Goal: Task Accomplishment & Management: Complete application form

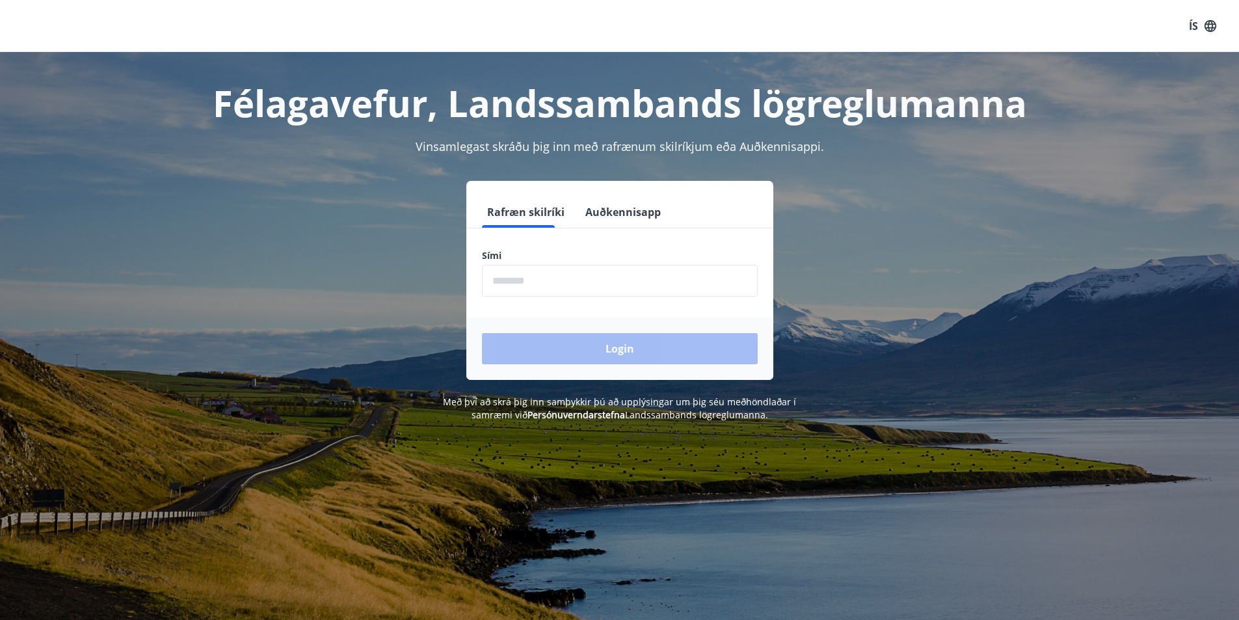
click at [575, 284] on input "phone" at bounding box center [620, 281] width 276 height 32
type input "********"
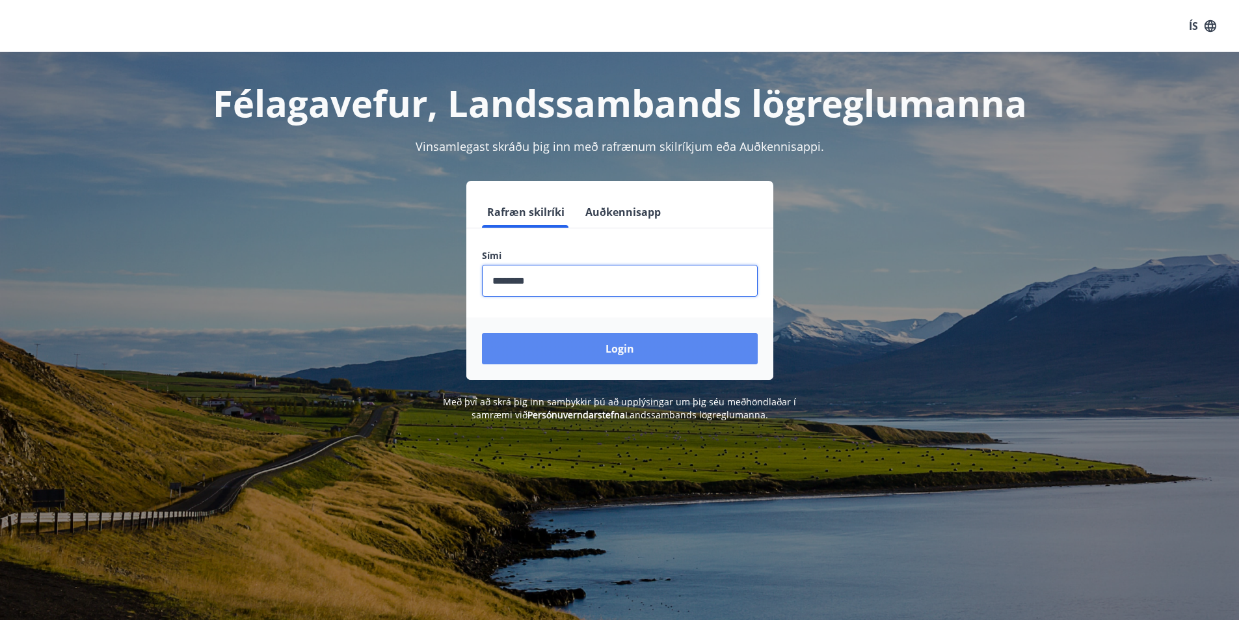
click at [630, 343] on button "Login" at bounding box center [620, 348] width 276 height 31
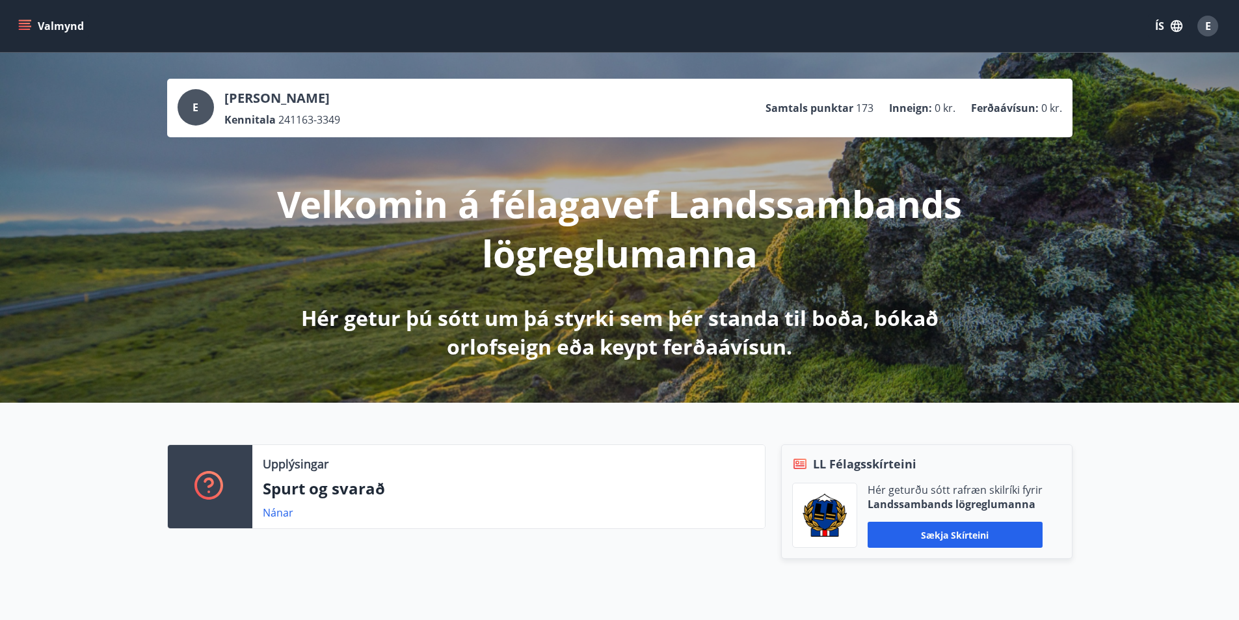
click at [27, 25] on icon "menu" at bounding box center [24, 26] width 13 height 13
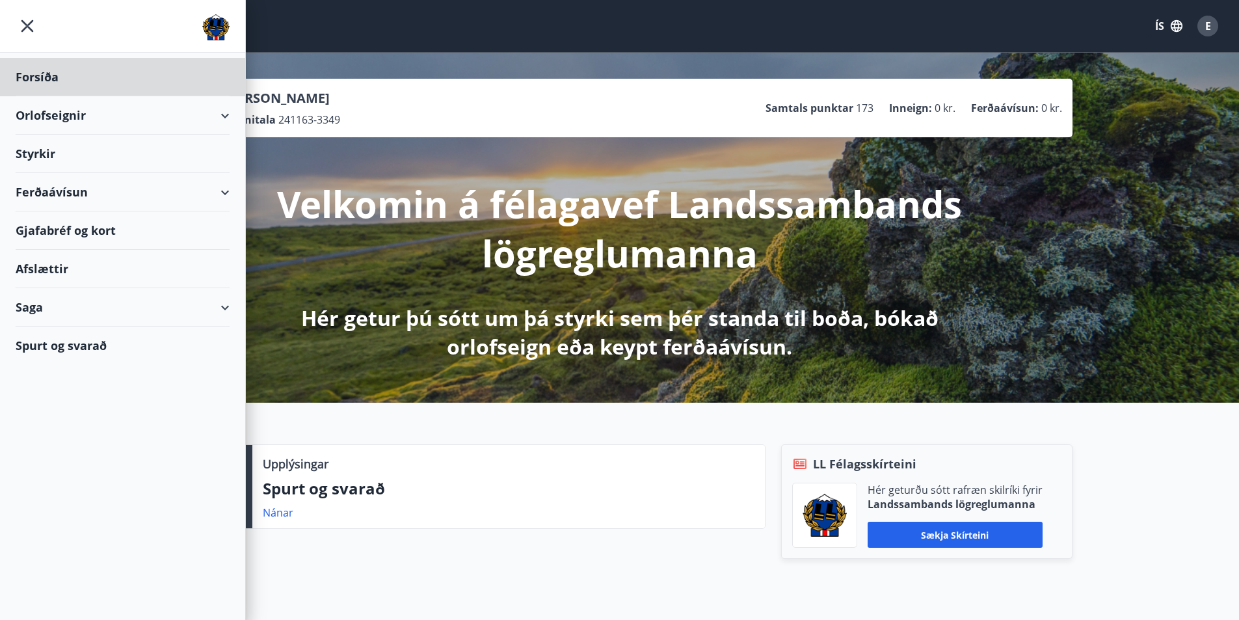
click at [35, 152] on div "Styrkir" at bounding box center [123, 154] width 214 height 38
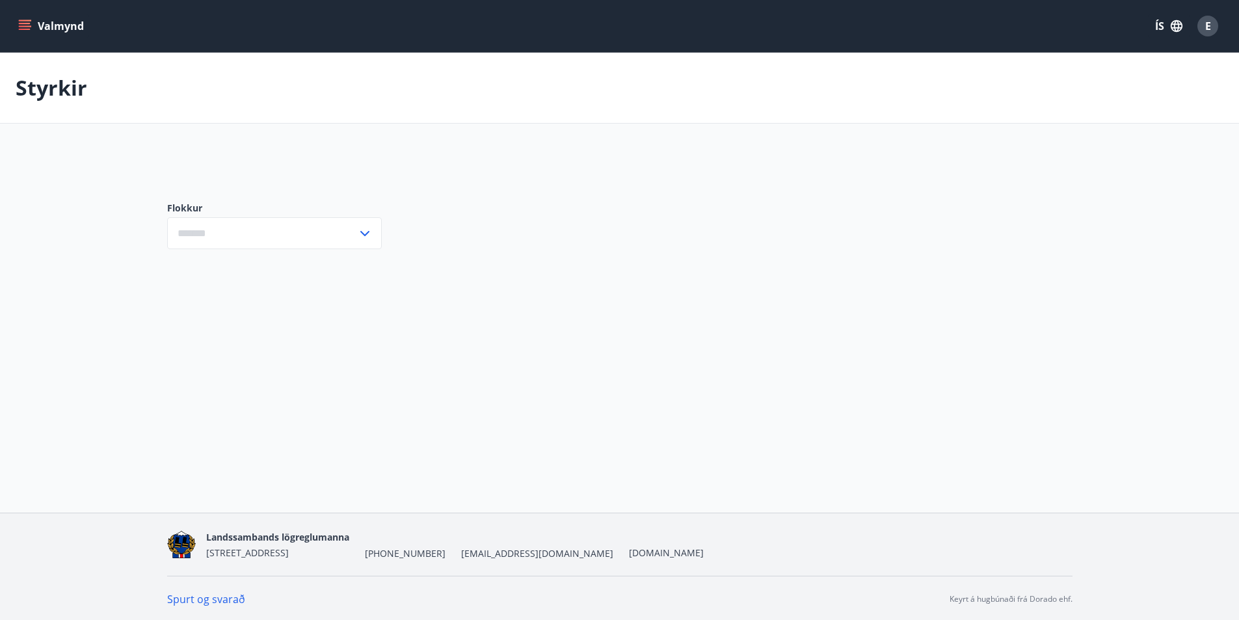
type input "***"
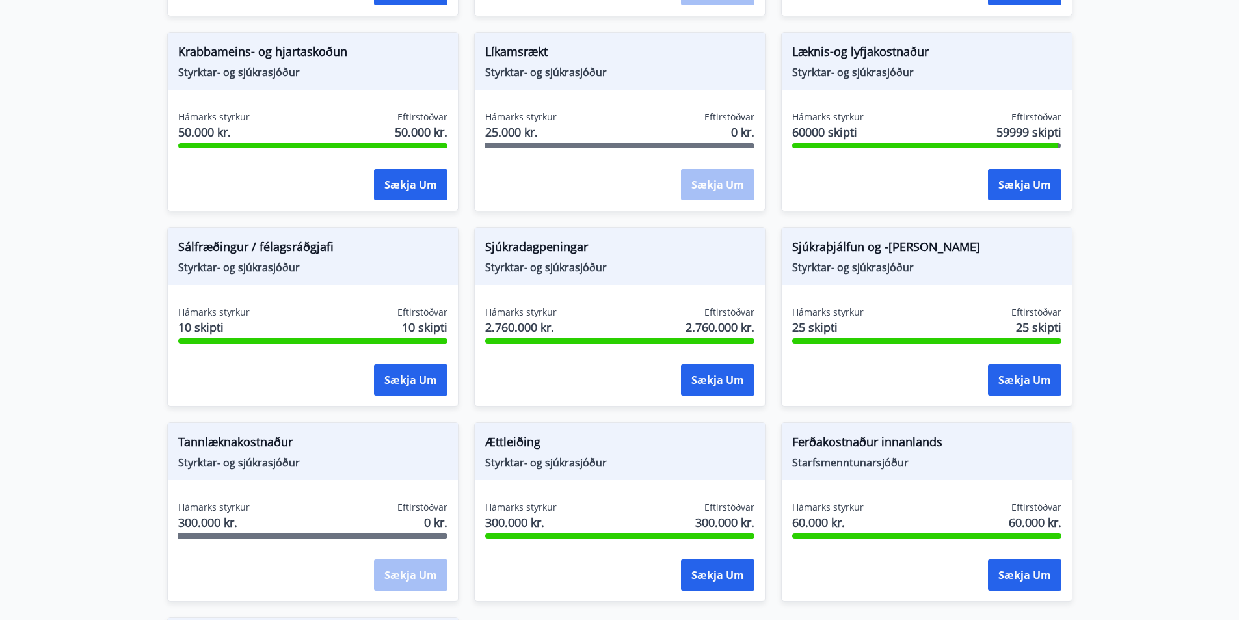
scroll to position [846, 0]
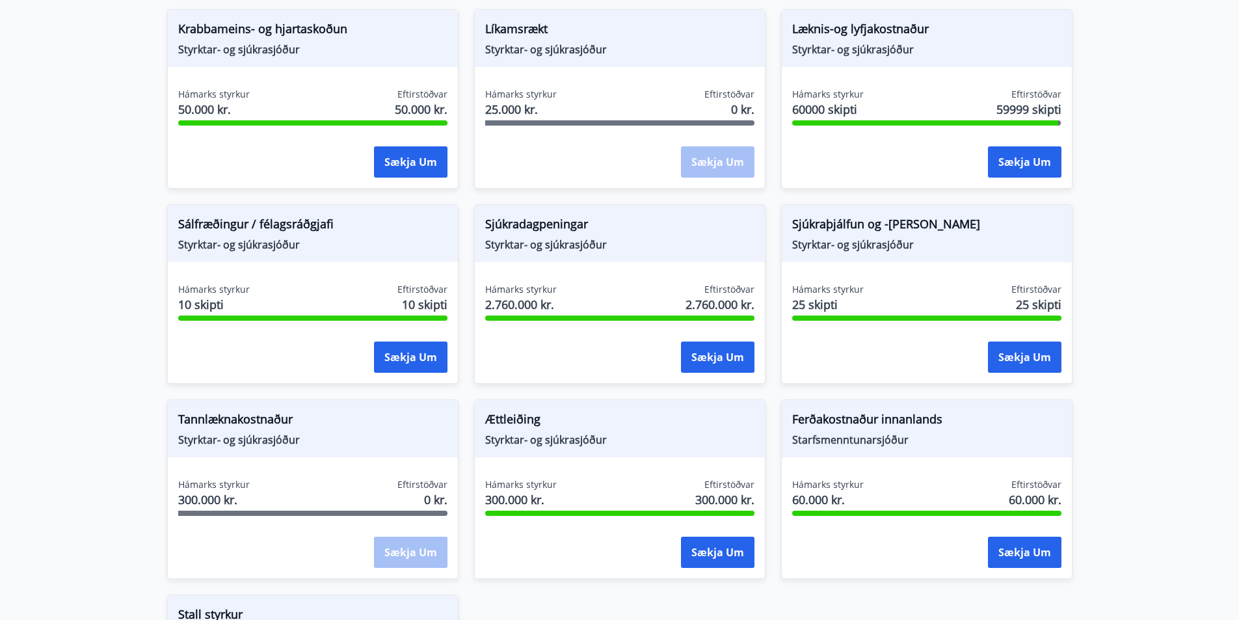
click at [212, 493] on span "300.000 kr." at bounding box center [214, 499] width 72 height 17
click at [228, 421] on span "Tannlæknakostnaður" at bounding box center [312, 422] width 269 height 22
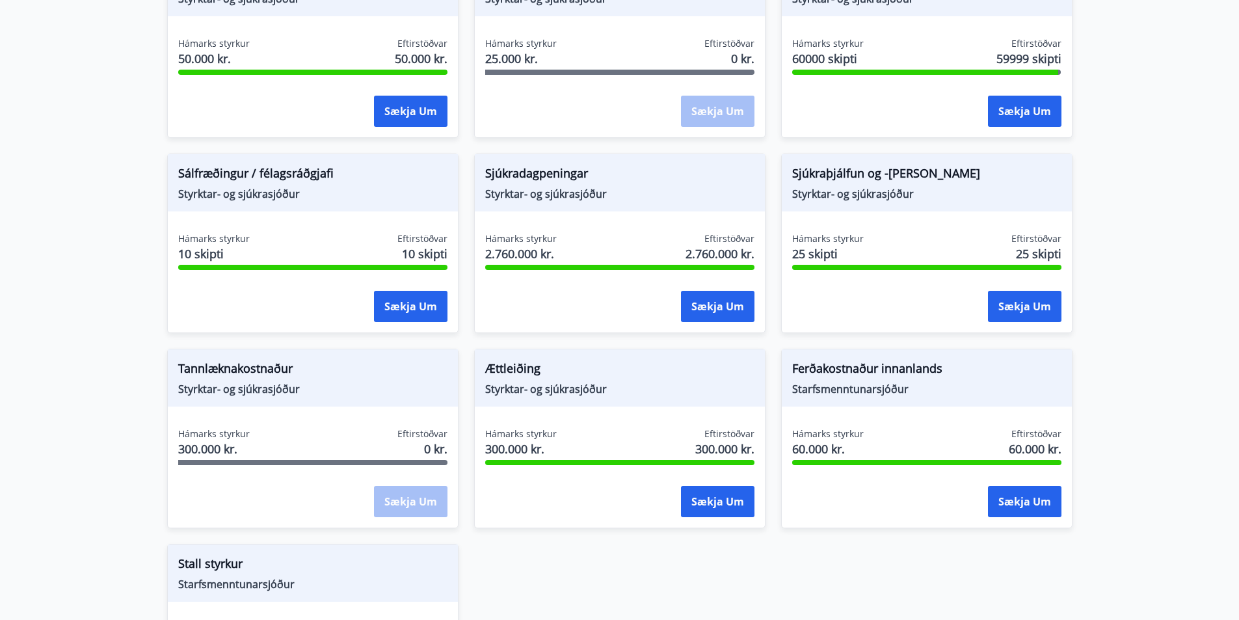
scroll to position [865, 0]
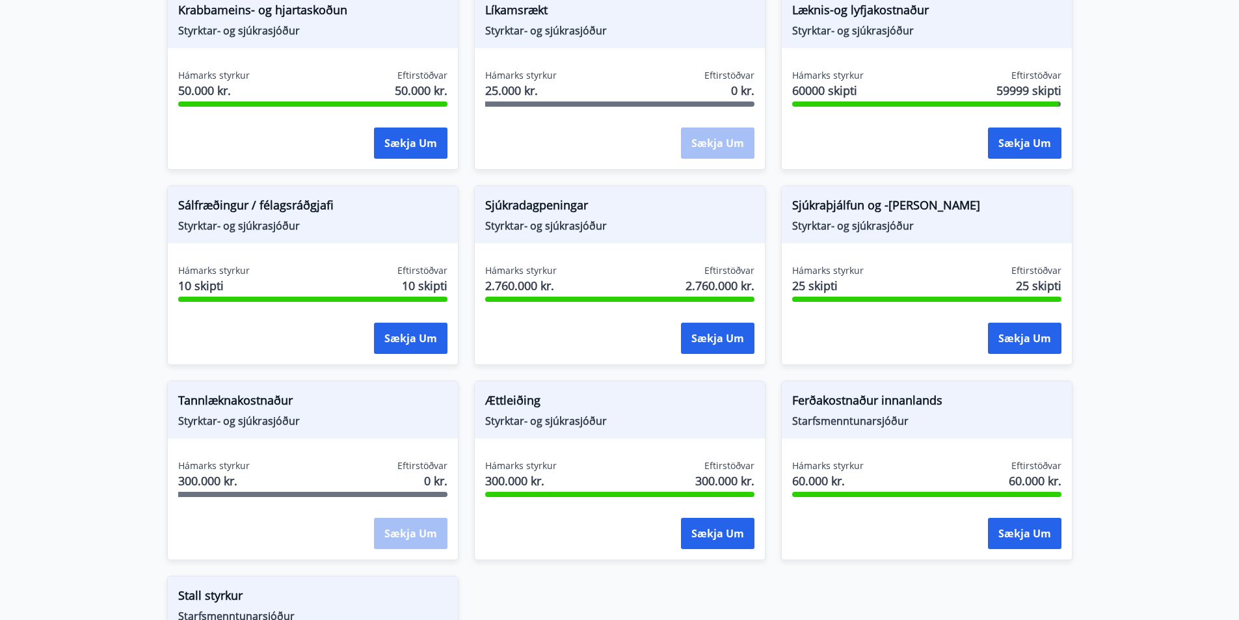
click at [418, 473] on div "Eftirstöðvar 0 kr." at bounding box center [423, 475] width 50 height 33
click at [418, 539] on div "Sækja um" at bounding box center [411, 534] width 74 height 33
click at [253, 433] on div "Tannlæknakostnaður Styrktar- og sjúkrasjóður" at bounding box center [313, 409] width 290 height 57
click at [244, 402] on span "Tannlæknakostnaður" at bounding box center [312, 403] width 269 height 22
click at [400, 534] on div "Sækja um" at bounding box center [411, 534] width 74 height 33
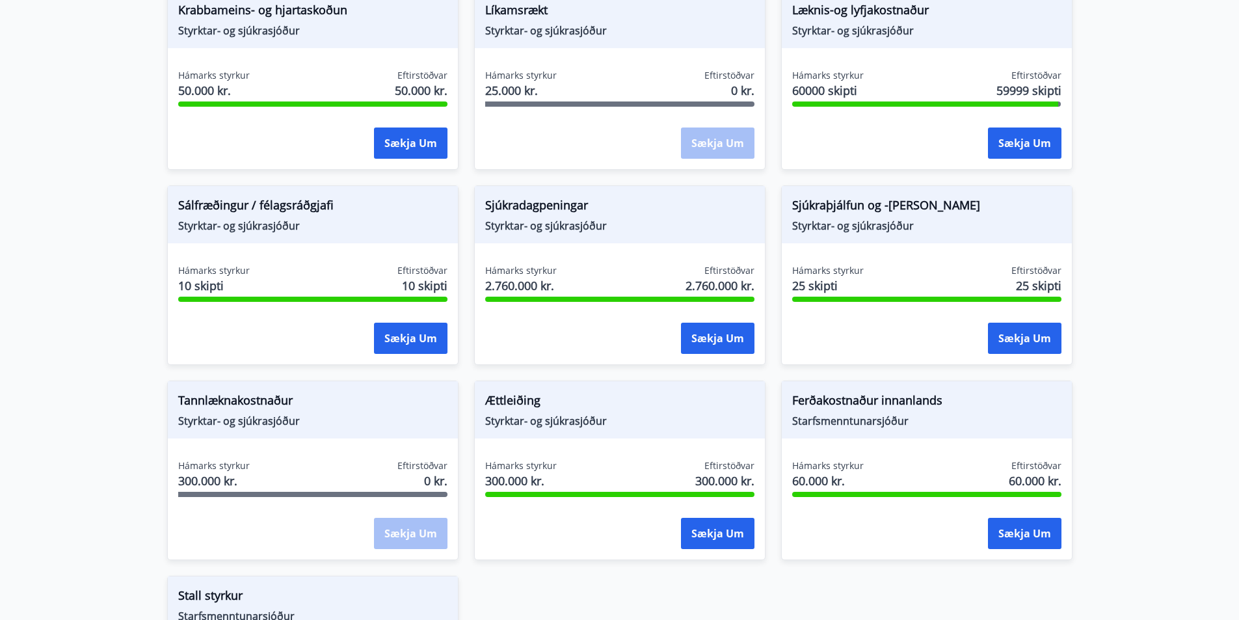
click at [263, 469] on div "Hámarks styrkur 300.000 kr. Eftirstöðvar 0 kr." at bounding box center [312, 475] width 269 height 33
click at [249, 404] on span "Tannlæknakostnaður" at bounding box center [312, 403] width 269 height 22
click at [249, 415] on span "Styrktar- og sjúkrasjóður" at bounding box center [312, 421] width 269 height 14
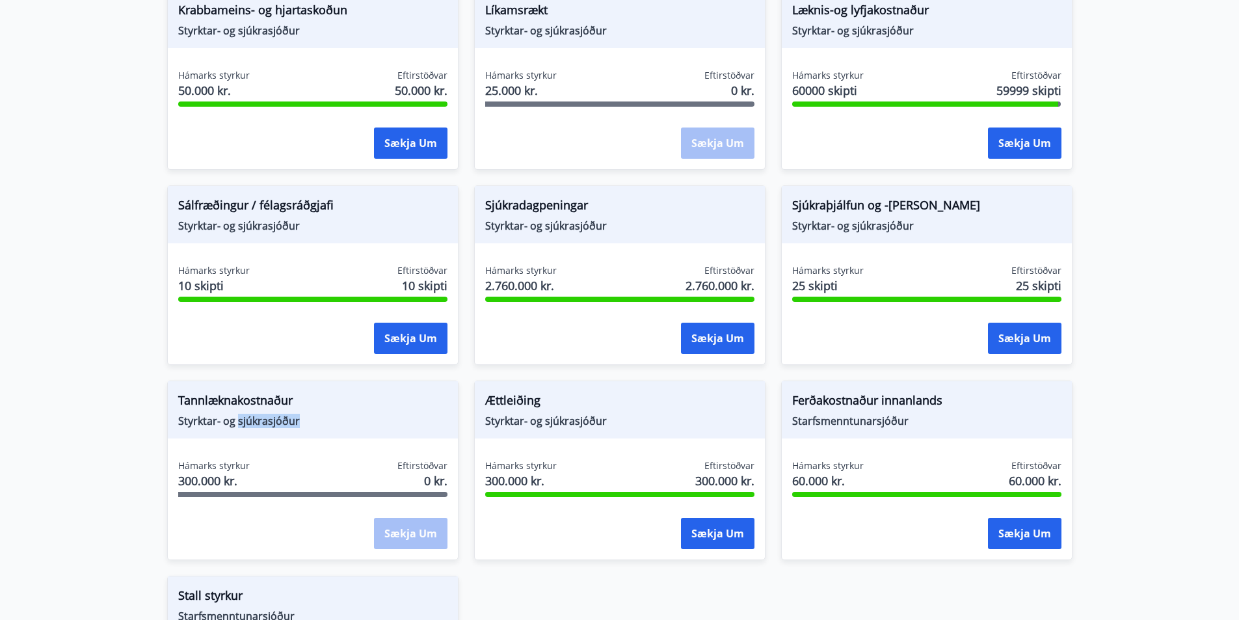
click at [249, 415] on span "Styrktar- og sjúkrasjóður" at bounding box center [312, 421] width 269 height 14
click at [226, 483] on span "300.000 kr." at bounding box center [214, 480] width 72 height 17
click at [423, 465] on span "Eftirstöðvar" at bounding box center [423, 465] width 50 height 13
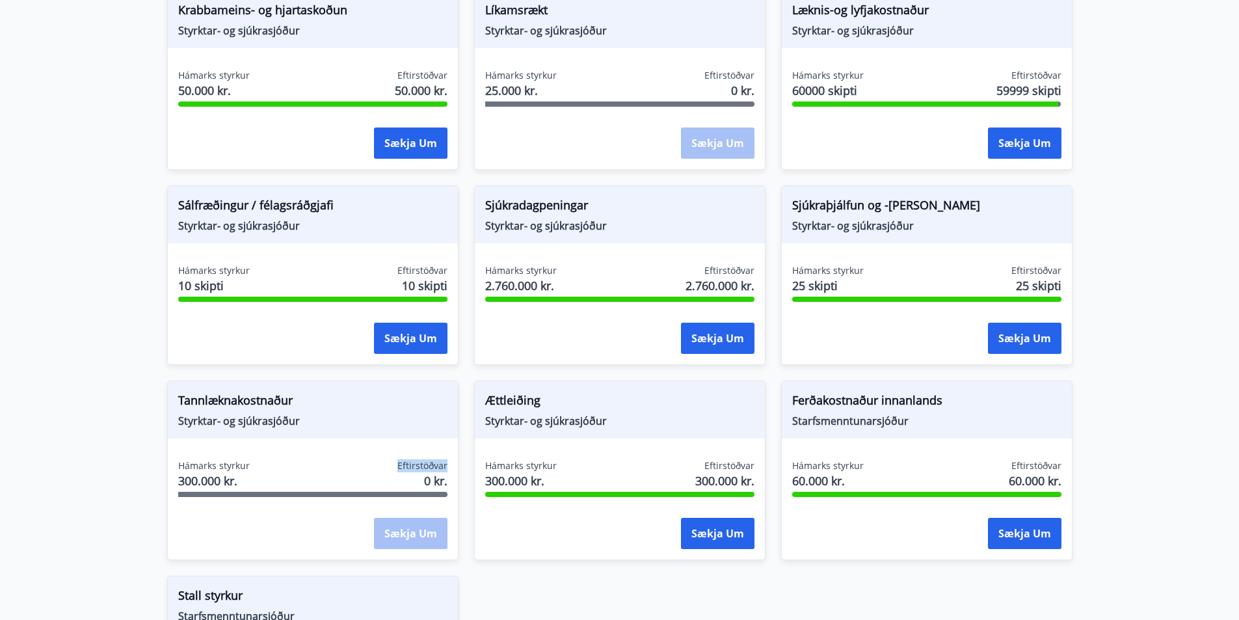
click at [423, 465] on span "Eftirstöðvar" at bounding box center [423, 465] width 50 height 13
click at [429, 534] on div "Sækja um" at bounding box center [411, 534] width 74 height 33
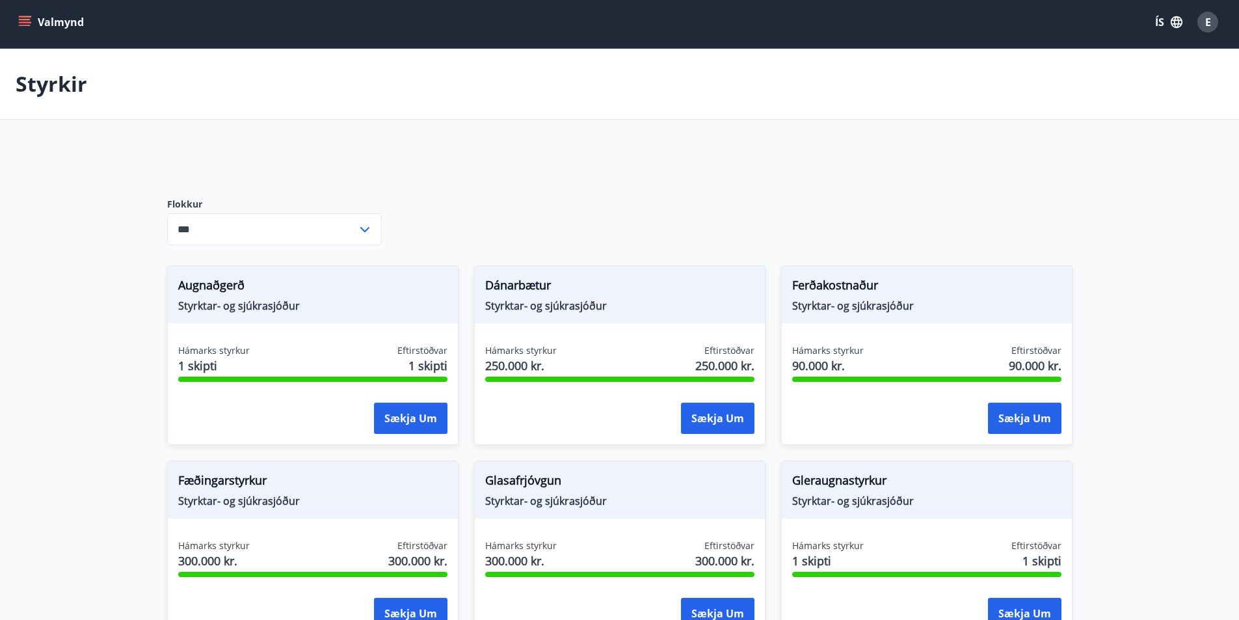
scroll to position [0, 0]
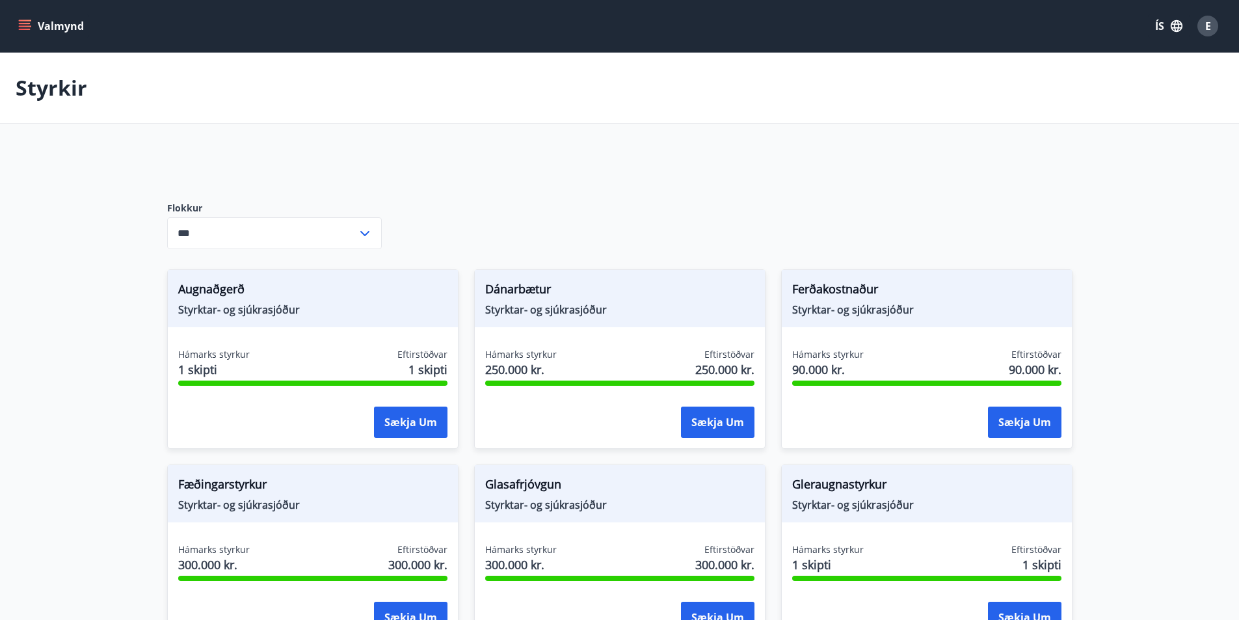
click at [364, 229] on icon at bounding box center [365, 234] width 16 height 16
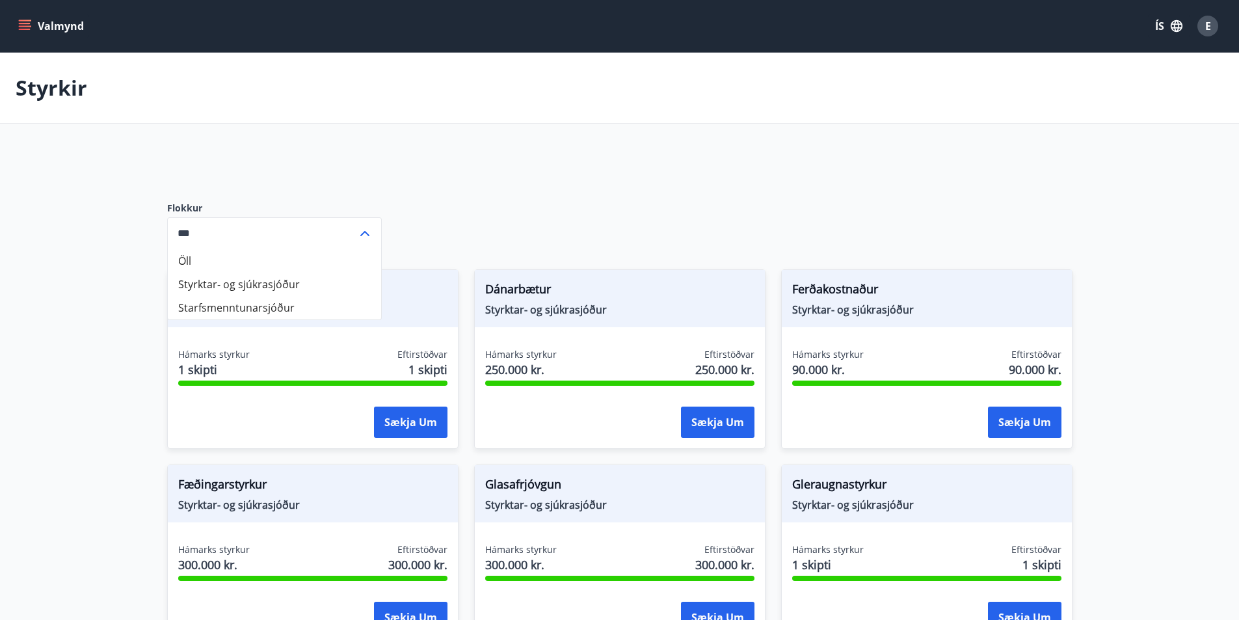
click at [363, 229] on icon at bounding box center [365, 234] width 16 height 16
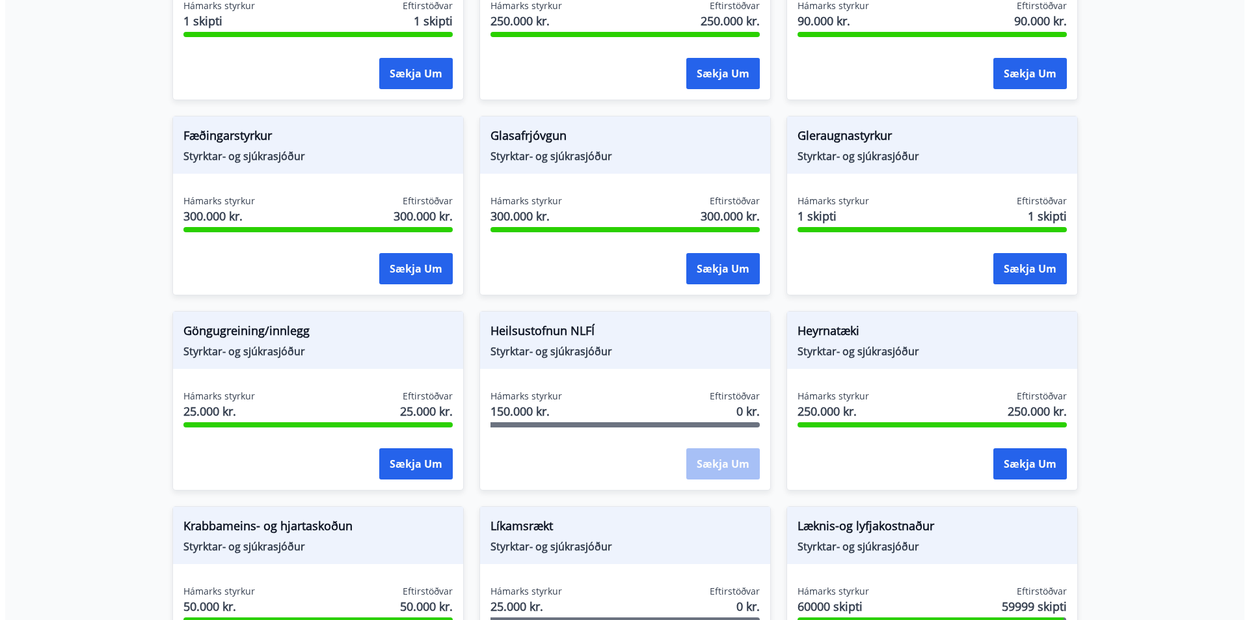
scroll to position [325, 0]
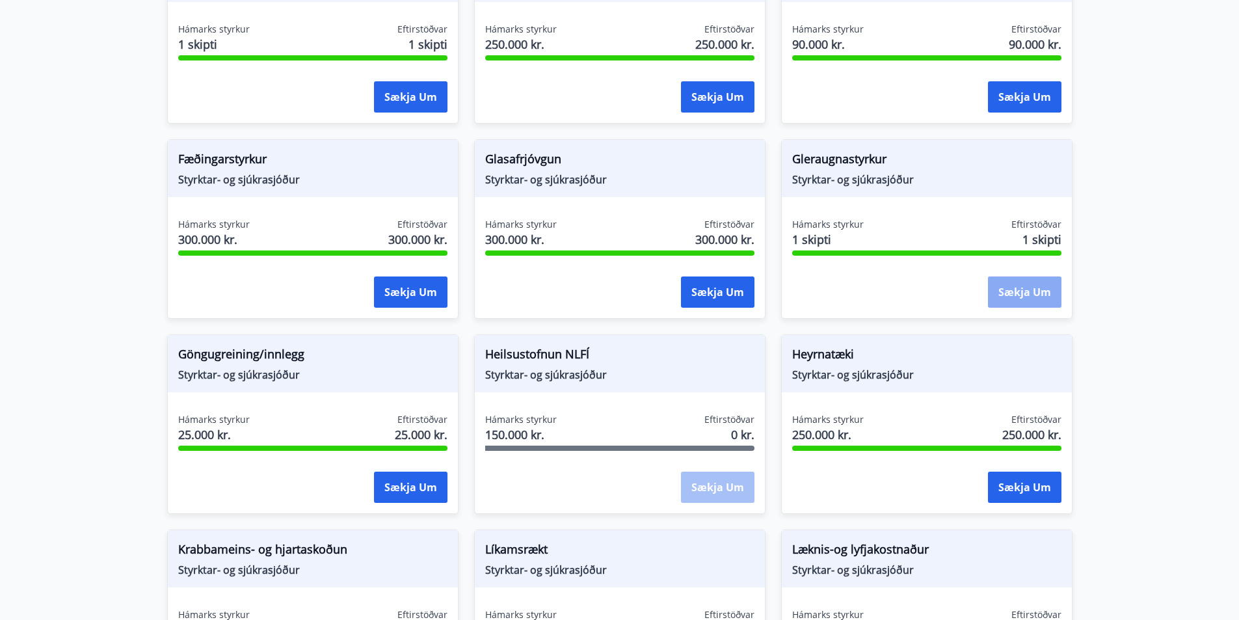
click at [1018, 288] on button "Sækja um" at bounding box center [1025, 292] width 74 height 31
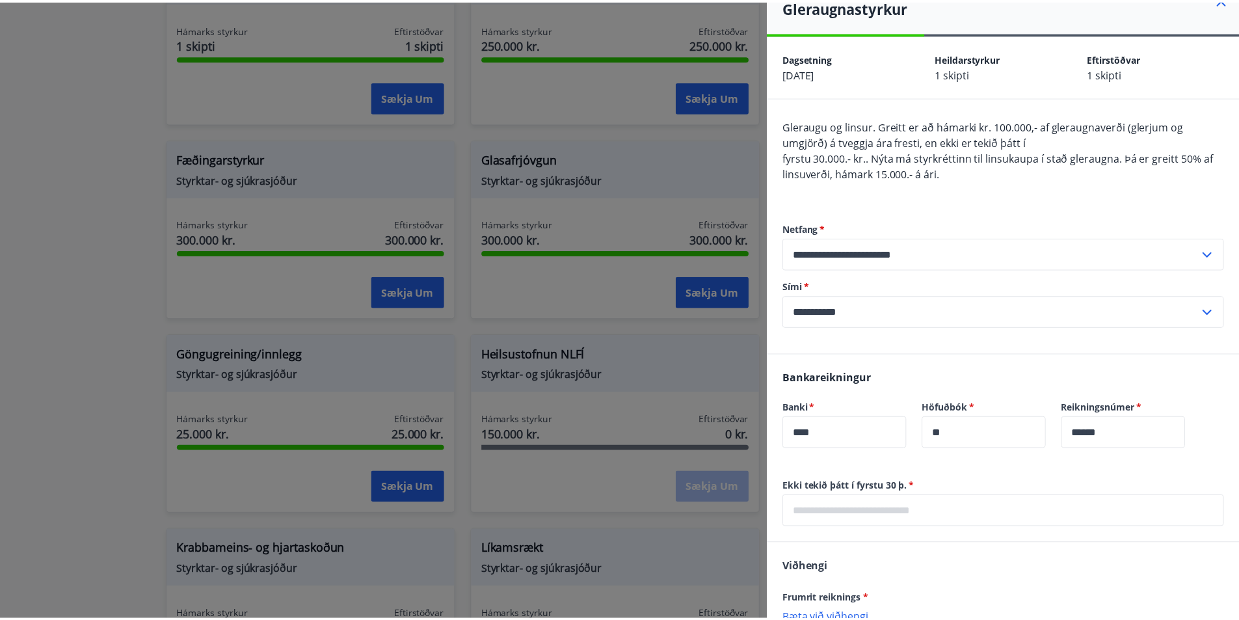
scroll to position [0, 0]
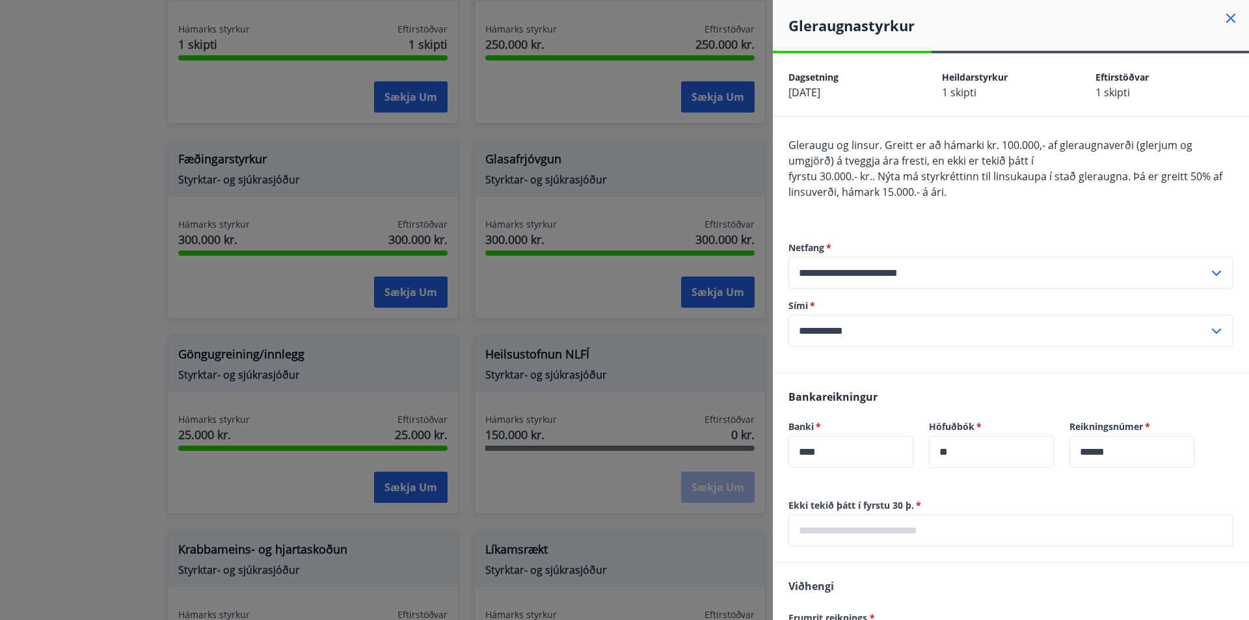
click at [696, 180] on div at bounding box center [624, 310] width 1249 height 620
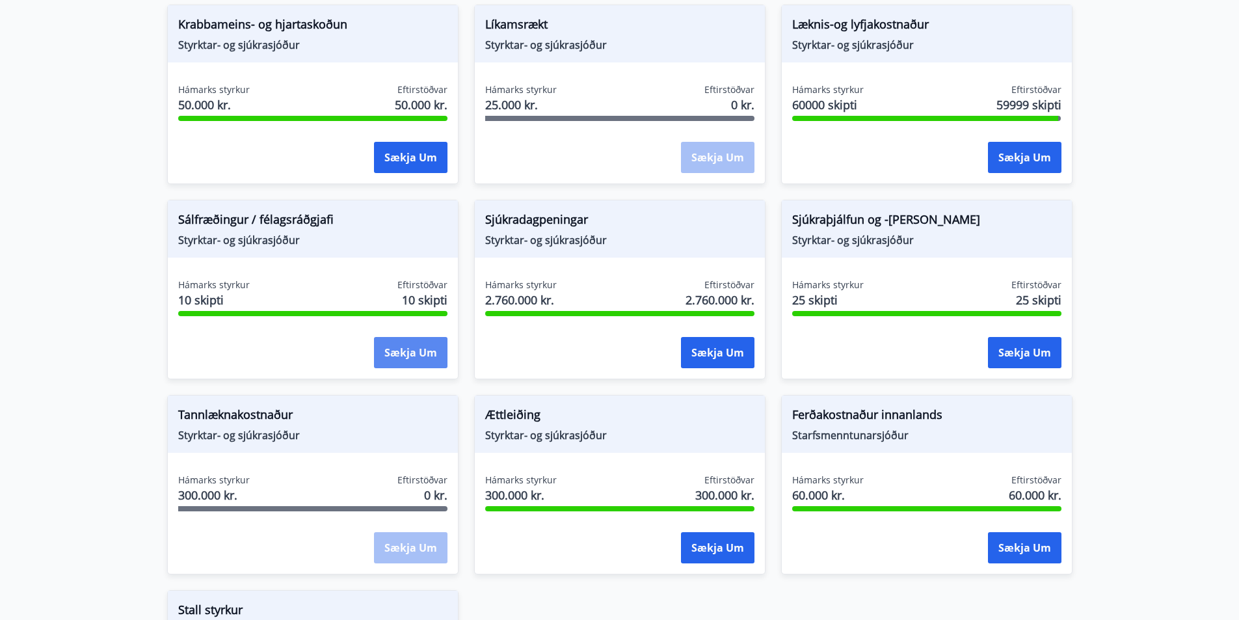
scroll to position [911, 0]
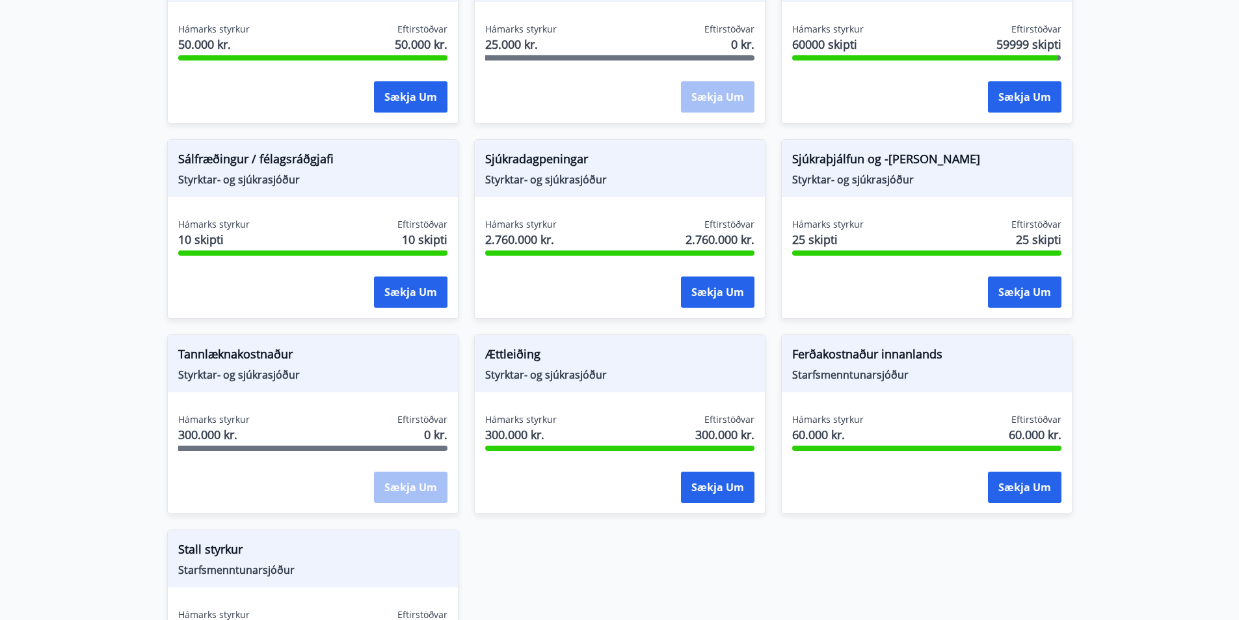
click at [401, 484] on div "Sækja um" at bounding box center [411, 488] width 74 height 33
click at [407, 487] on div "Sækja um" at bounding box center [411, 488] width 74 height 33
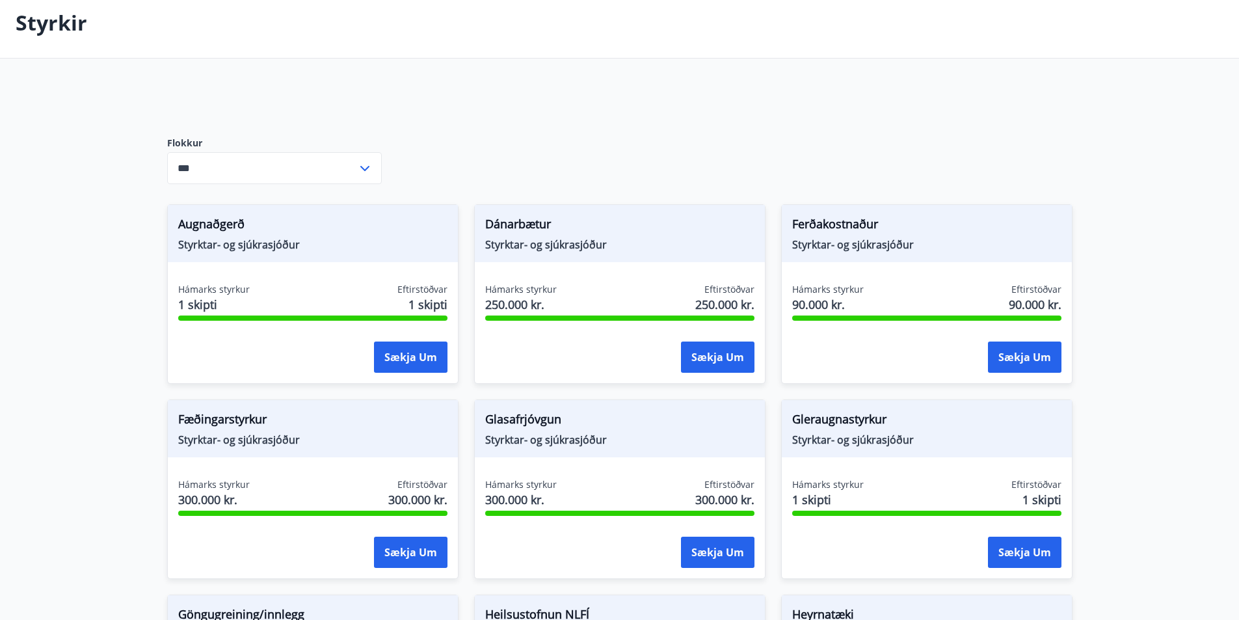
scroll to position [0, 0]
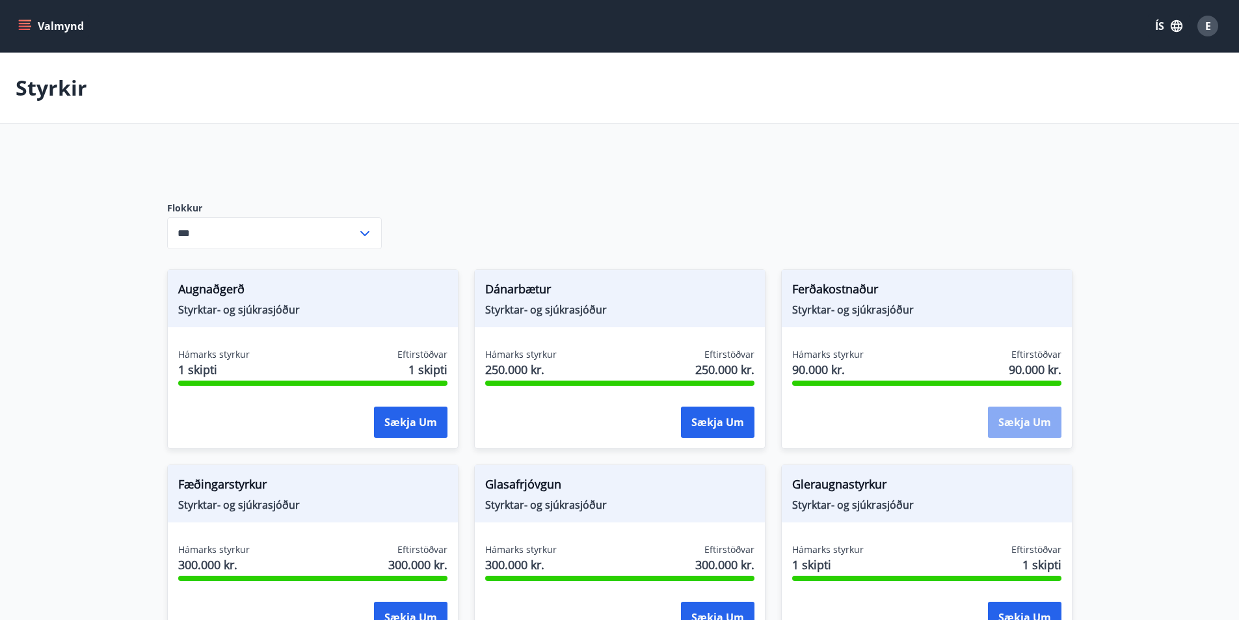
click at [1033, 418] on button "Sækja um" at bounding box center [1025, 422] width 74 height 31
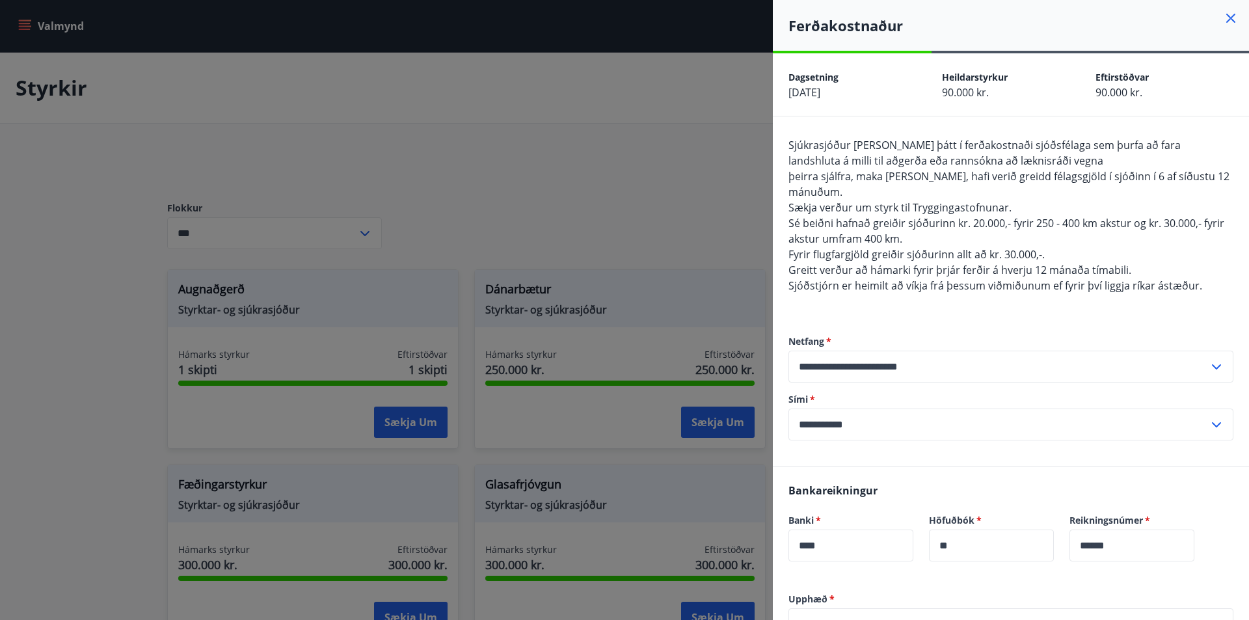
drag, startPoint x: 1223, startPoint y: 14, endPoint x: 1214, endPoint y: 27, distance: 15.5
click at [1223, 14] on icon at bounding box center [1231, 18] width 16 height 16
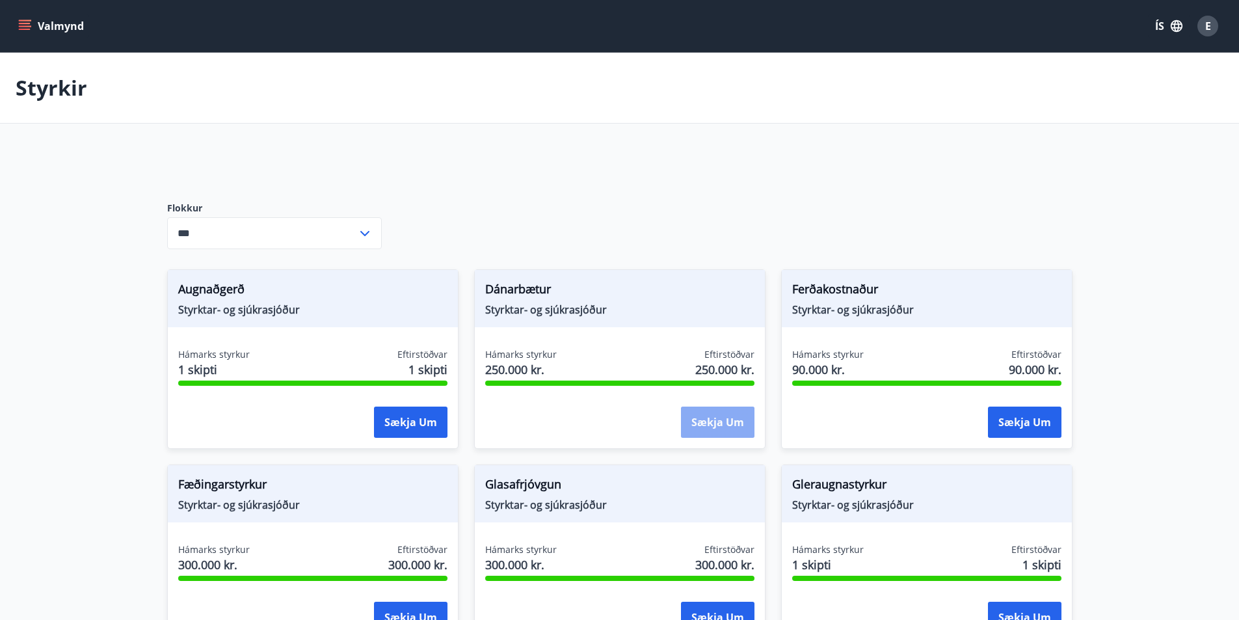
click at [721, 420] on button "Sækja um" at bounding box center [718, 422] width 74 height 31
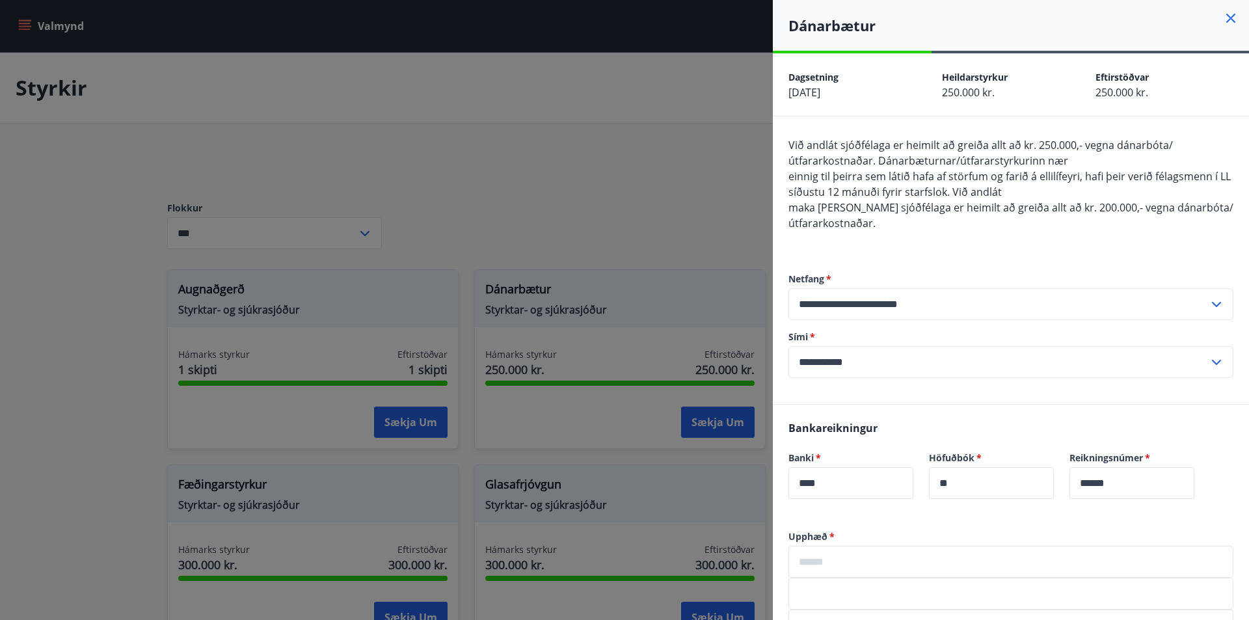
click at [1223, 18] on icon at bounding box center [1231, 18] width 16 height 16
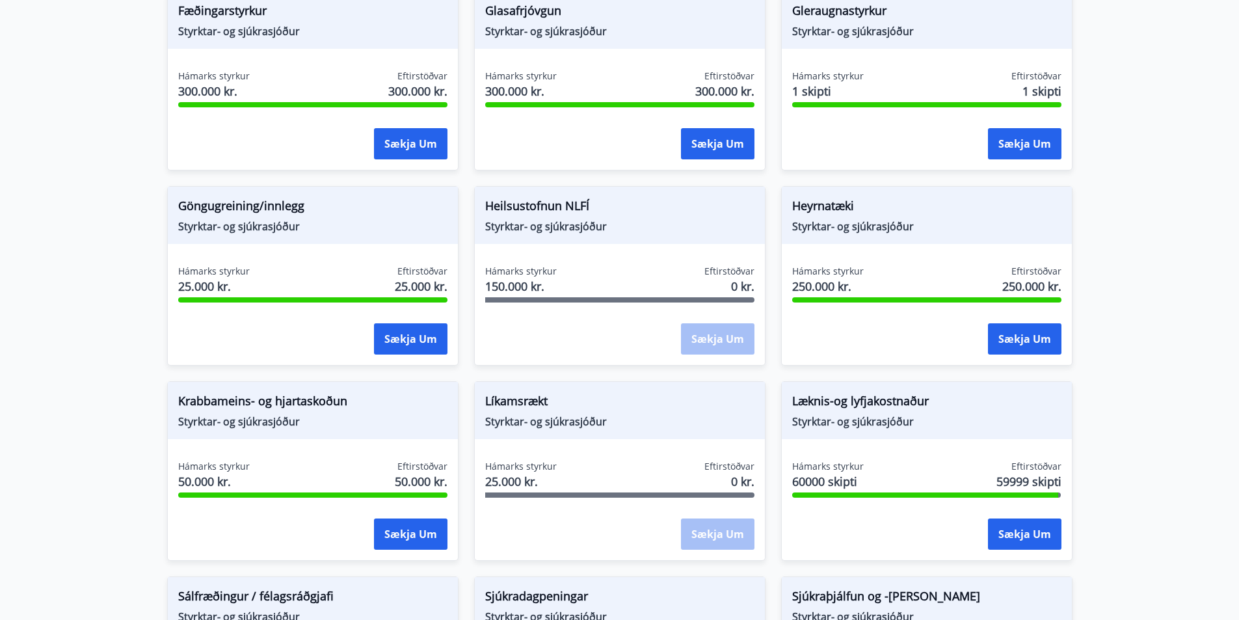
scroll to position [586, 0]
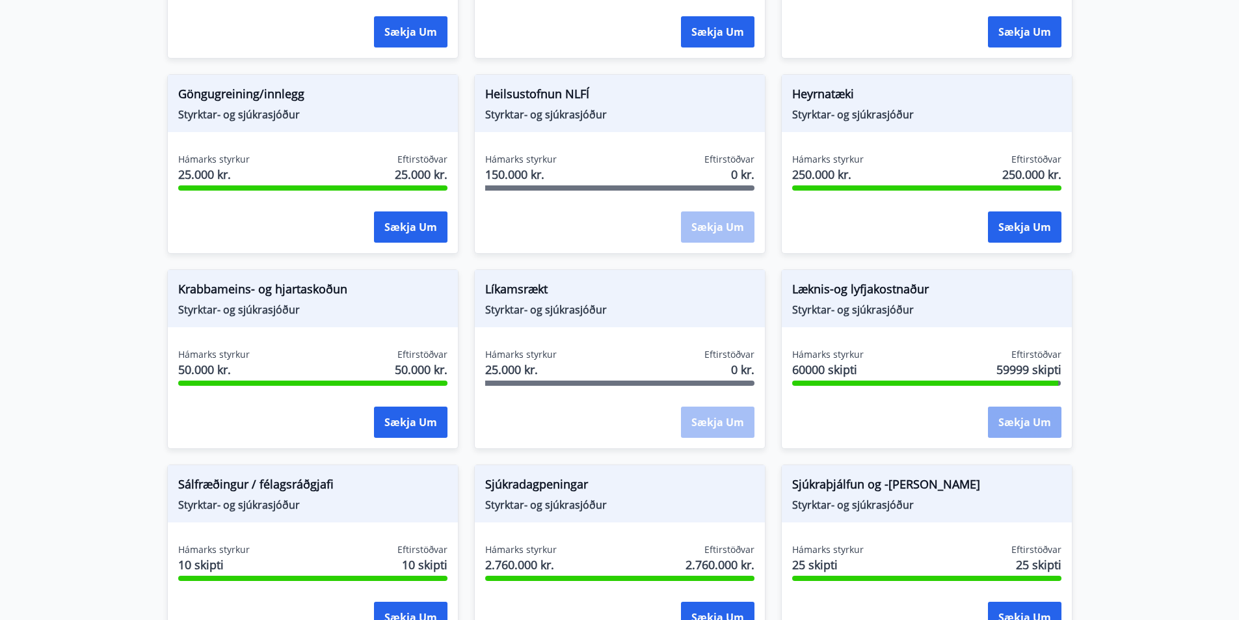
click at [1029, 419] on button "Sækja um" at bounding box center [1025, 422] width 74 height 31
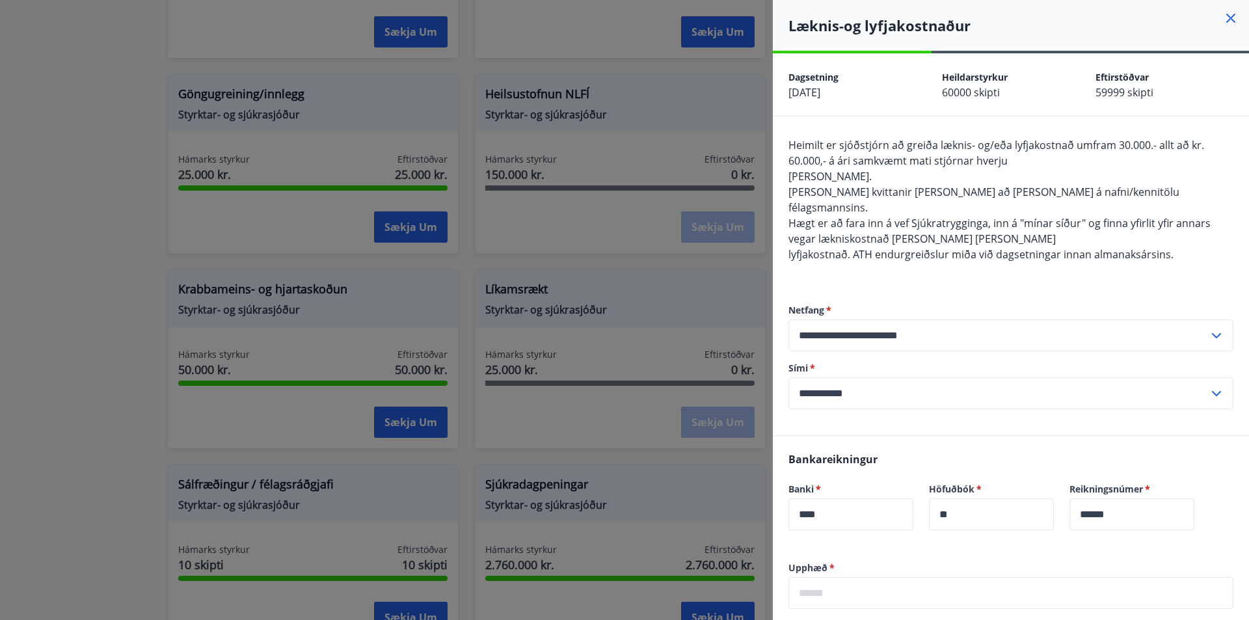
click at [1223, 14] on icon at bounding box center [1231, 18] width 16 height 16
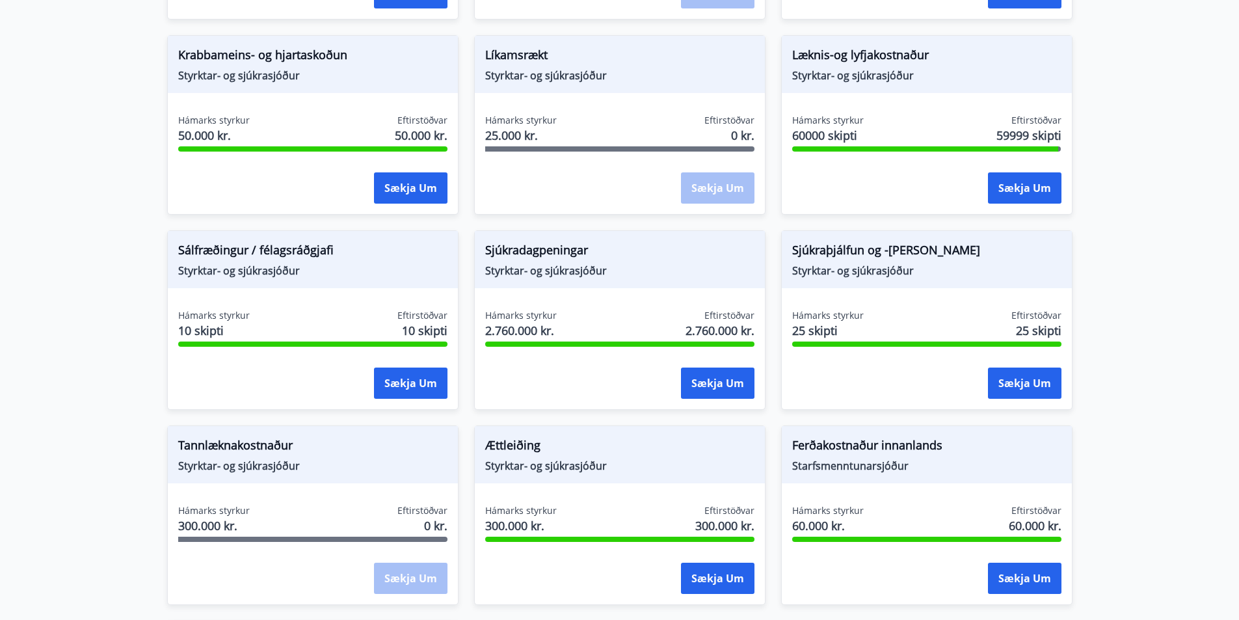
scroll to position [846, 0]
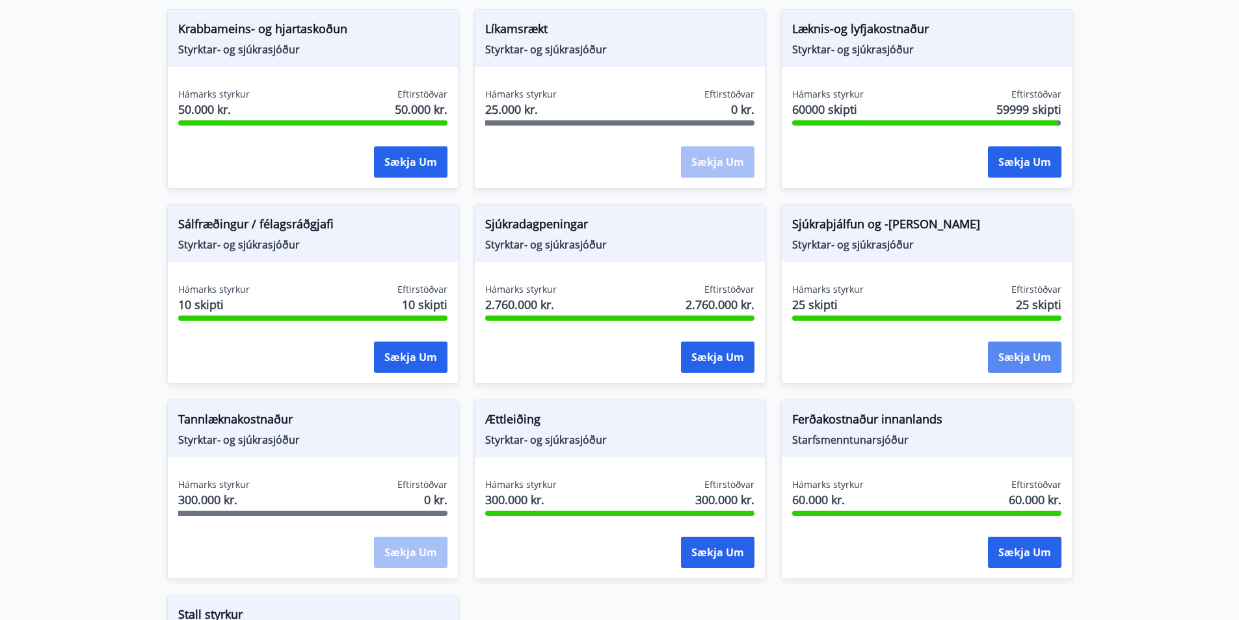
click at [1018, 355] on button "Sækja um" at bounding box center [1025, 357] width 74 height 31
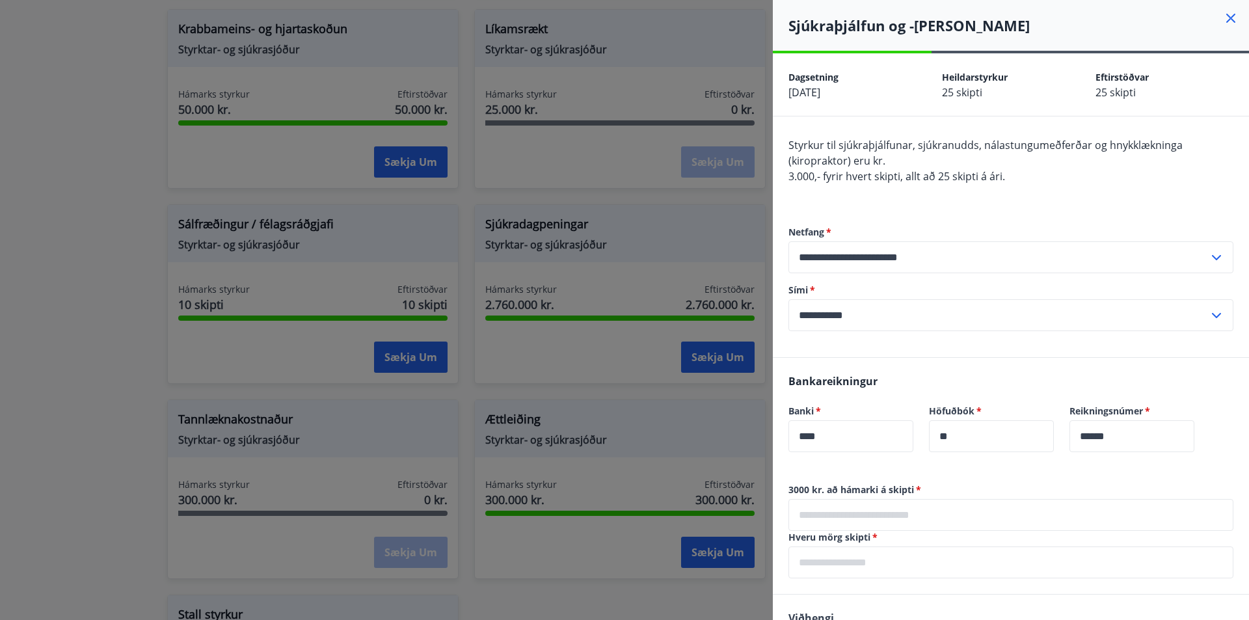
click at [1226, 20] on icon at bounding box center [1230, 18] width 9 height 9
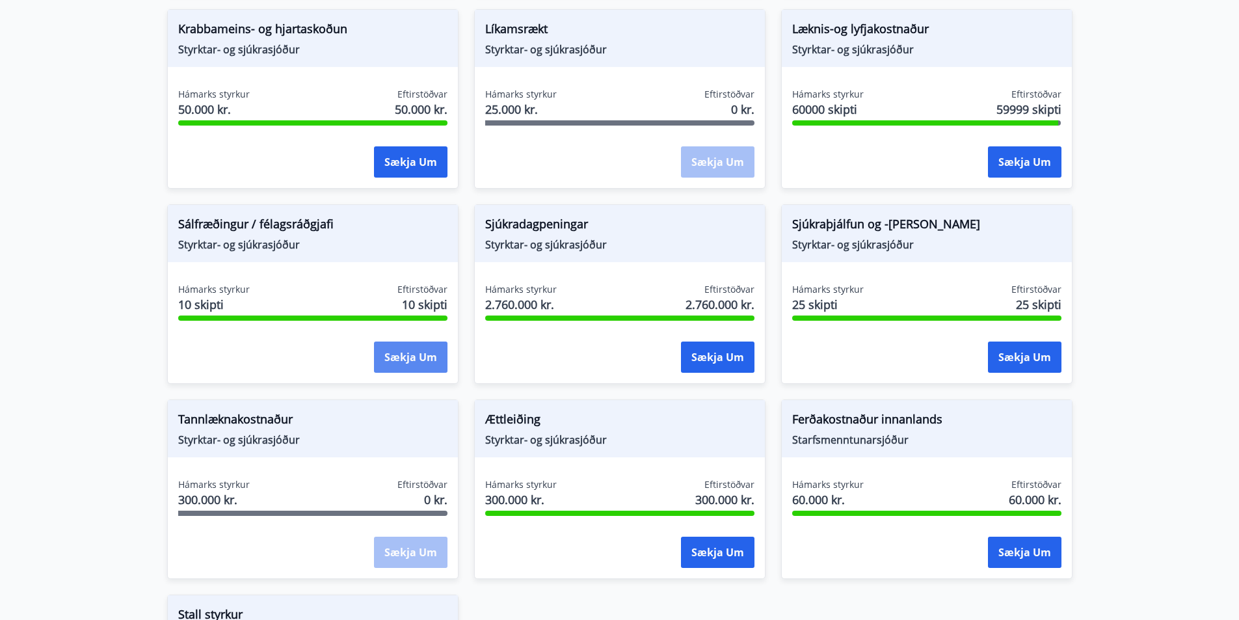
click at [406, 360] on button "Sækja um" at bounding box center [411, 357] width 74 height 31
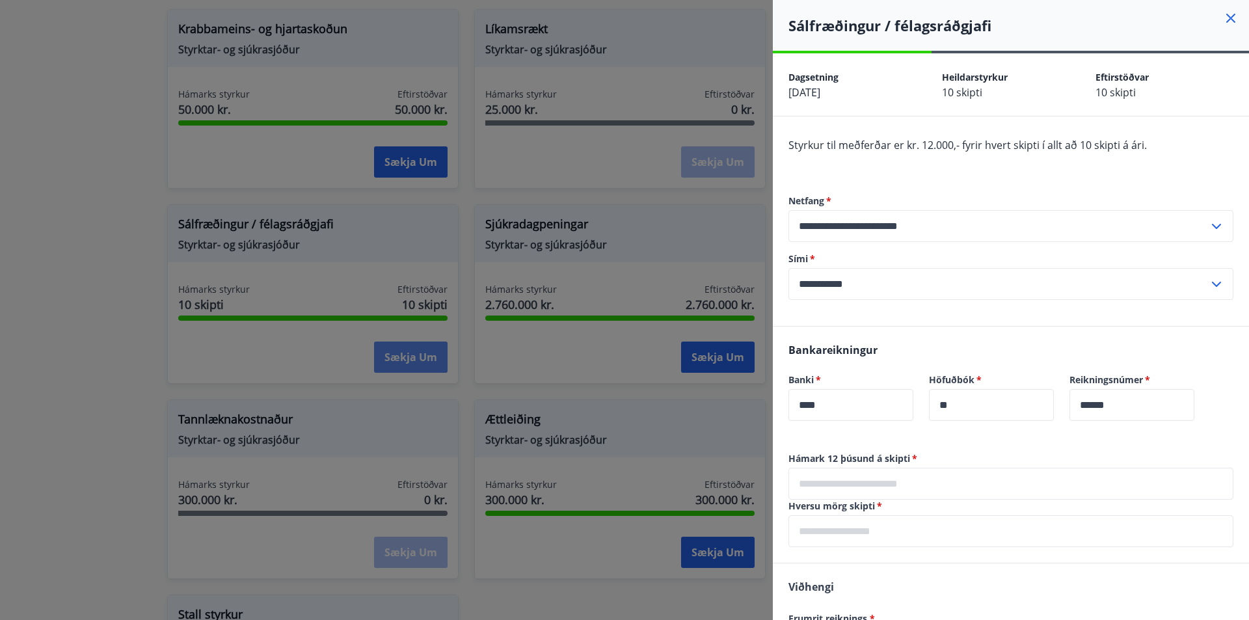
click at [406, 360] on div at bounding box center [624, 310] width 1249 height 620
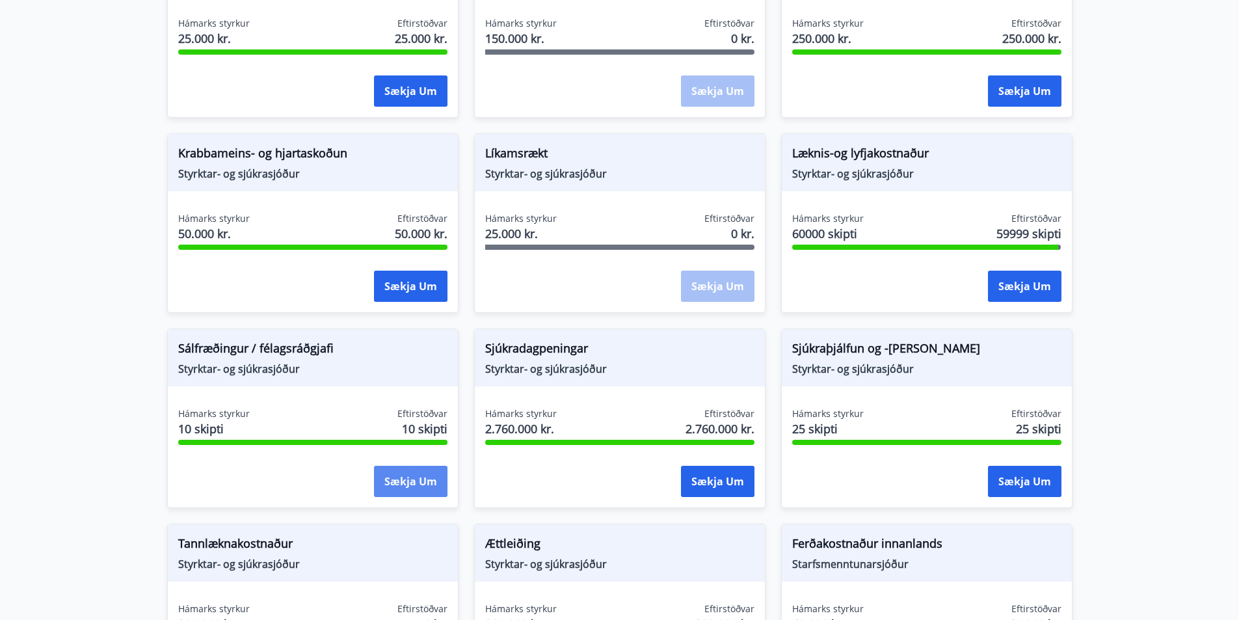
scroll to position [716, 0]
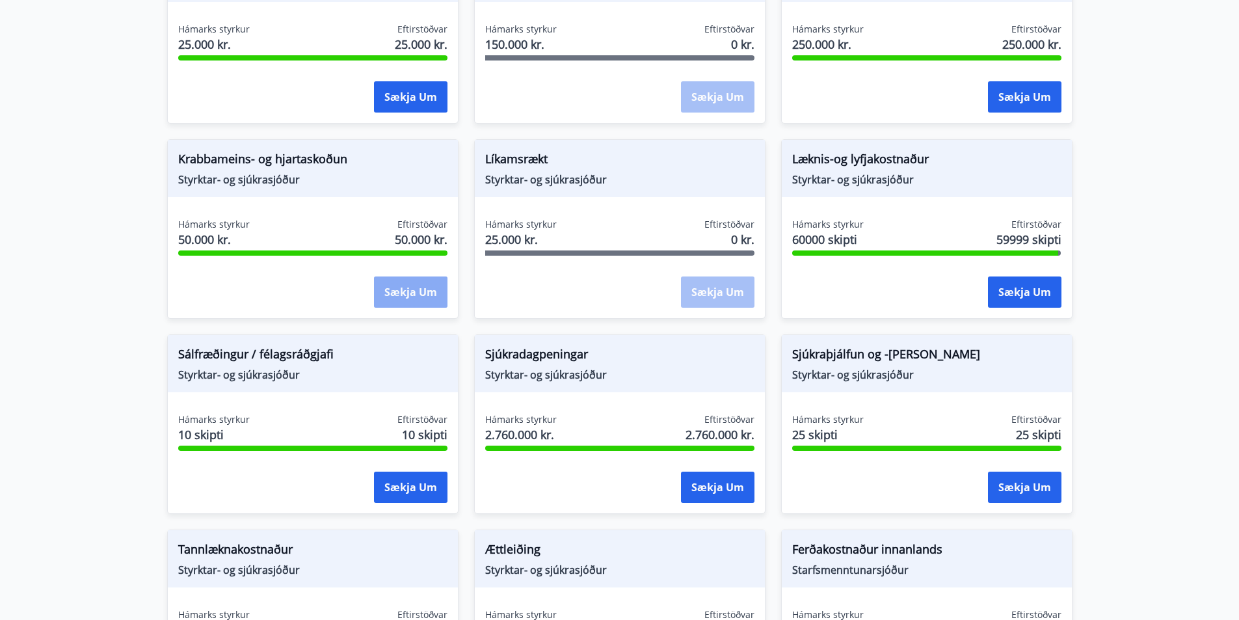
click at [416, 293] on button "Sækja um" at bounding box center [411, 292] width 74 height 31
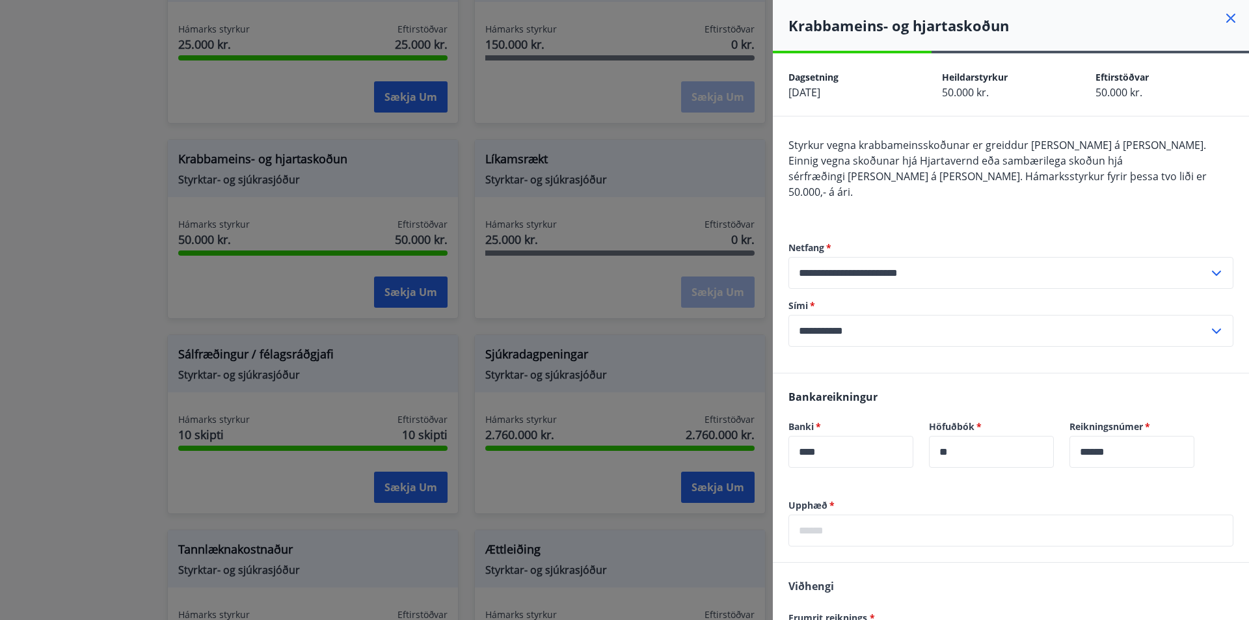
click at [1226, 20] on icon at bounding box center [1230, 18] width 9 height 9
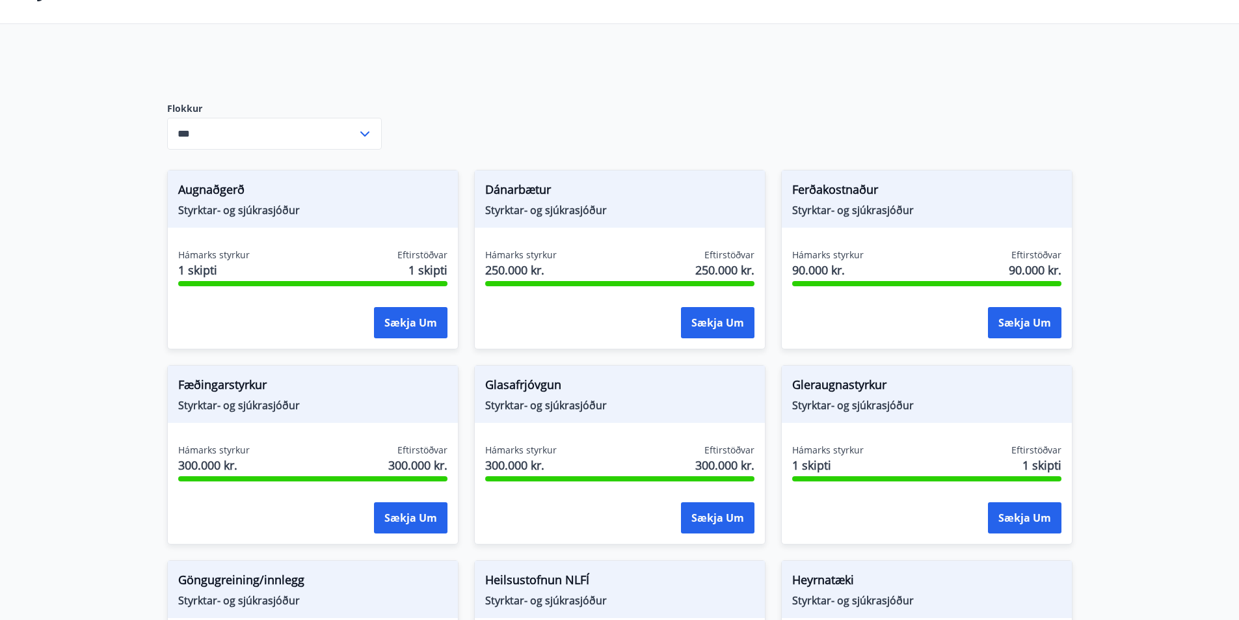
scroll to position [0, 0]
